Goal: Transaction & Acquisition: Purchase product/service

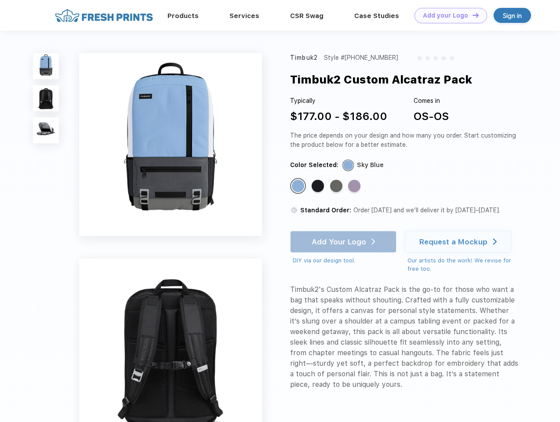
click at [447, 15] on link "Add your Logo Design Tool" at bounding box center [450, 15] width 73 height 15
click at [0, 0] on div "Design Tool" at bounding box center [0, 0] width 0 height 0
click at [471, 15] on link "Add your Logo Design Tool" at bounding box center [450, 15] width 73 height 15
click at [46, 66] on img at bounding box center [46, 66] width 26 height 26
click at [46, 98] on img at bounding box center [46, 98] width 26 height 26
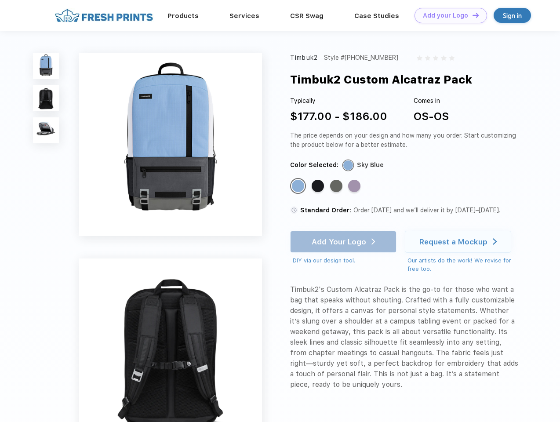
click at [46, 131] on img at bounding box center [46, 130] width 26 height 26
click at [299, 186] on div "Standard Color" at bounding box center [298, 186] width 12 height 12
click at [319, 186] on div "Standard Color" at bounding box center [318, 186] width 12 height 12
click at [337, 186] on div "Standard Color" at bounding box center [336, 186] width 12 height 12
click at [355, 186] on div "Standard Color" at bounding box center [354, 186] width 12 height 12
